Goal: Check status

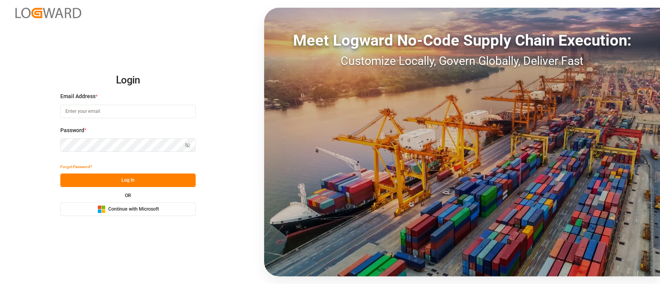
click at [147, 209] on span "Continue with Microsoft" at bounding box center [133, 209] width 51 height 7
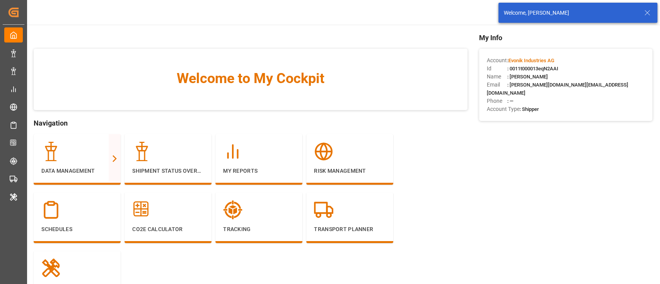
click at [649, 10] on icon at bounding box center [646, 12] width 9 height 9
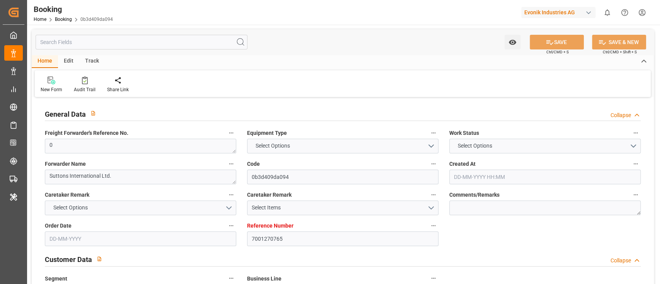
type input "7001270765"
type input "9254848"
type input "EUNWC"
type input "USMOB"
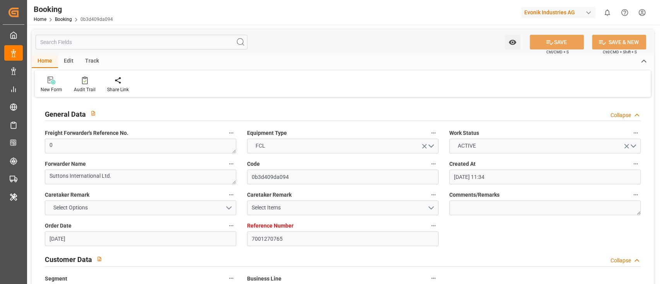
type input "[DATE] 11:34"
type input "[DATE]"
type input "[DATE] 00:00"
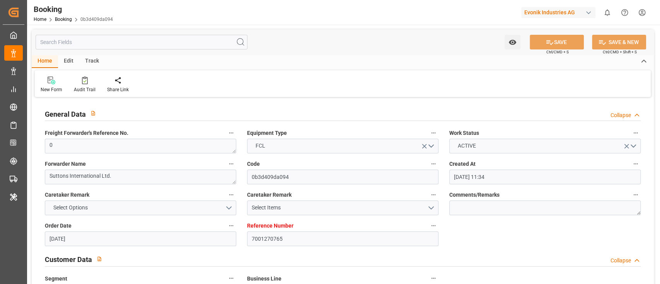
type input "[DATE] 00:00"
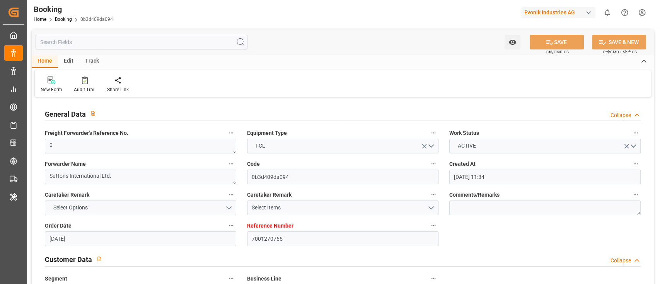
type input "[DATE] 00:00"
type input "15-10-2025 09:58"
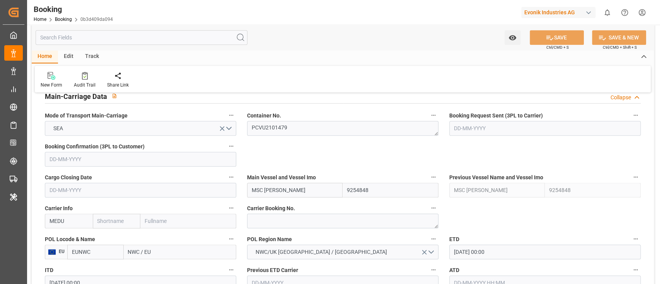
scroll to position [484, 0]
click at [278, 124] on textarea "PCVU2101479" at bounding box center [342, 129] width 191 height 15
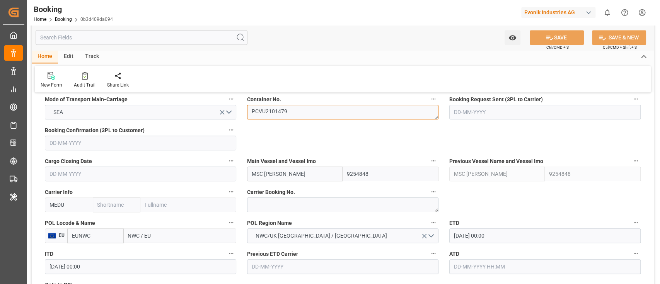
scroll to position [499, 0]
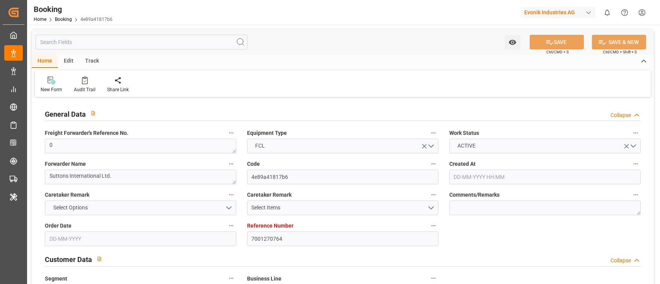
type input "[DATE] 11:34"
type input "[DATE]"
type input "[DATE] 00:00"
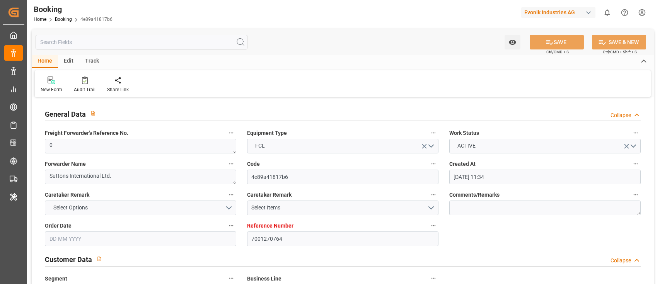
type input "[DATE] 00:00"
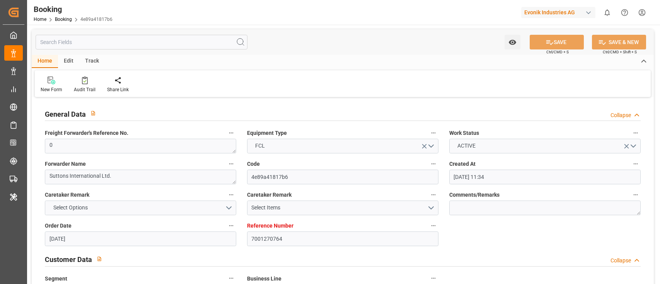
type input "[DATE] 00:00"
type input "[DATE] 09:59"
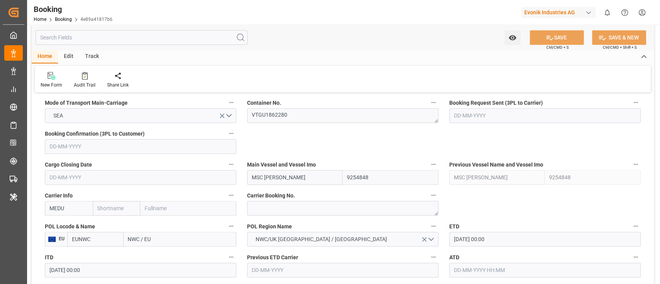
scroll to position [492, 0]
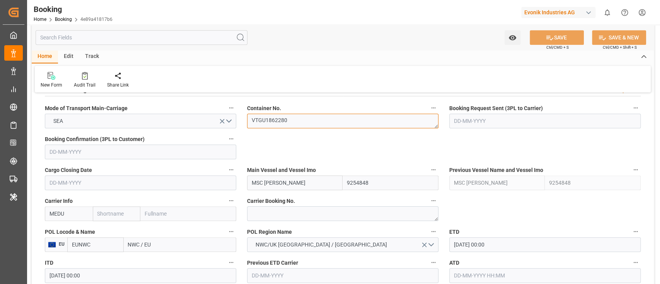
click at [284, 117] on textarea "VTGU1862280" at bounding box center [342, 121] width 191 height 15
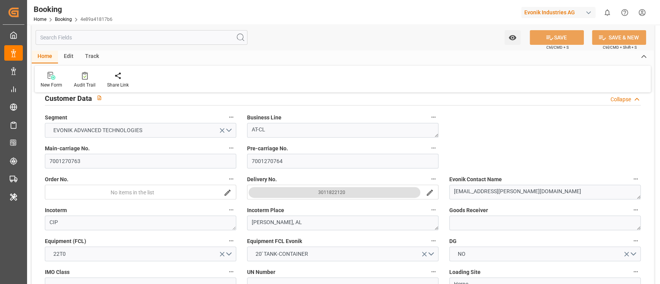
scroll to position [0, 0]
